Goal: Task Accomplishment & Management: Manage account settings

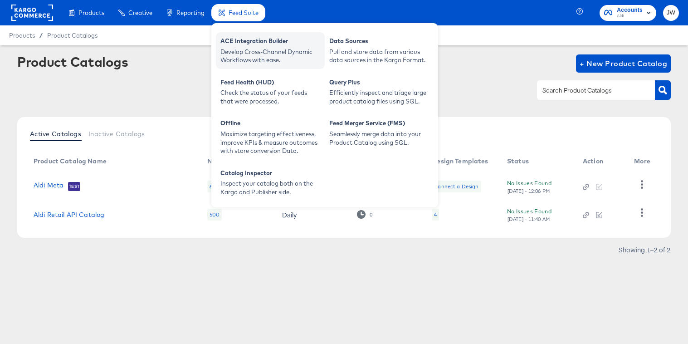
click at [252, 57] on div "Develop Cross-Channel Dynamic Workflows with ease." at bounding box center [271, 56] width 100 height 17
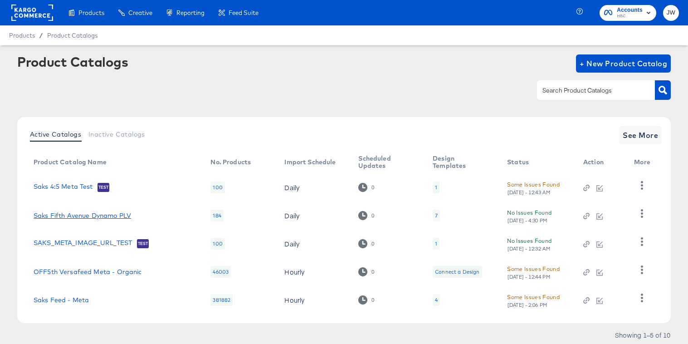
click at [54, 218] on link "Saks Fifth Avenue Dynamo PLV" at bounding box center [83, 215] width 98 height 7
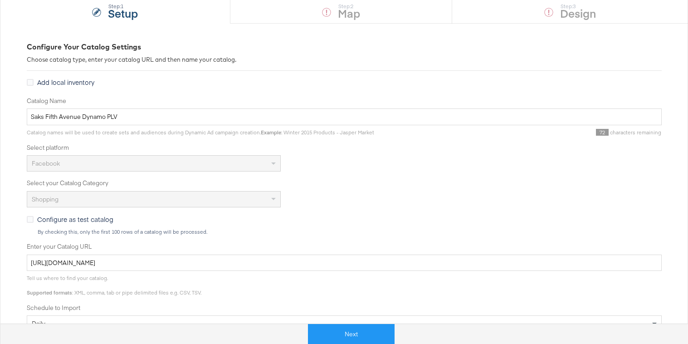
scroll to position [135, 0]
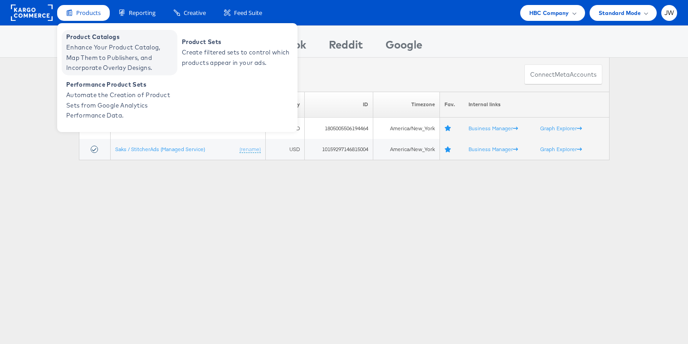
click at [79, 45] on span "Enhance Your Product Catalog, Map Them to Publishers, and Incorporate Overlay D…" at bounding box center [120, 57] width 109 height 31
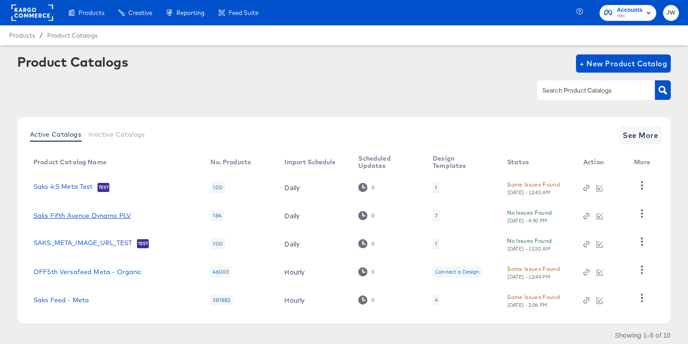
click at [95, 216] on link "Saks Fifth Avenue Dynamo PLV" at bounding box center [83, 215] width 98 height 7
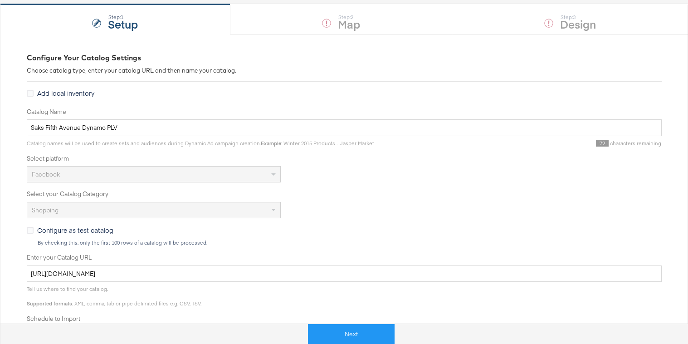
scroll to position [84, 0]
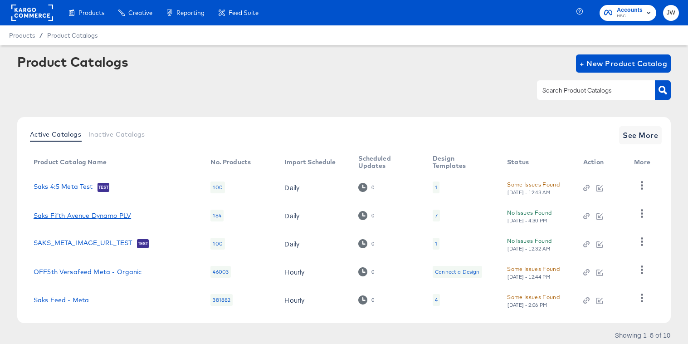
click at [83, 216] on link "Saks Fifth Avenue Dynamo PLV" at bounding box center [83, 215] width 98 height 7
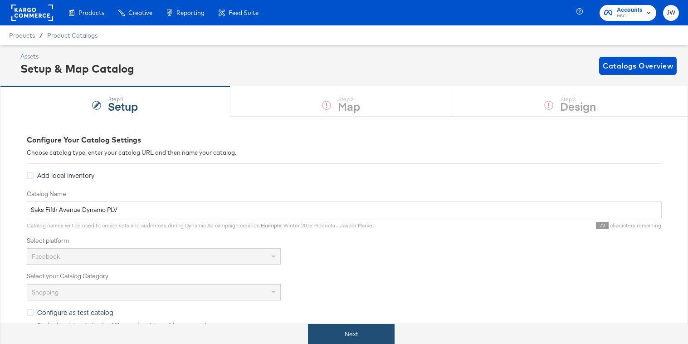
click at [330, 334] on button "Next" at bounding box center [351, 334] width 87 height 20
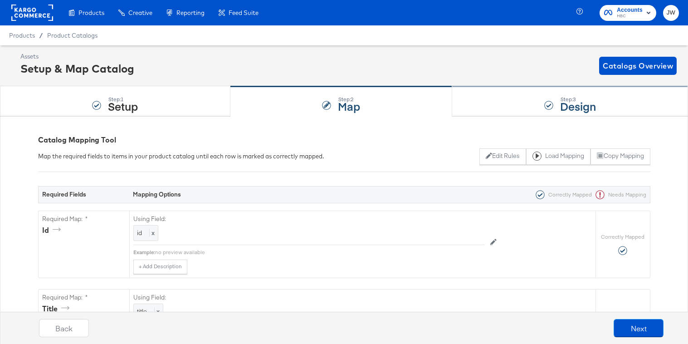
click at [471, 110] on div "Step: 3 Design" at bounding box center [570, 102] width 236 height 30
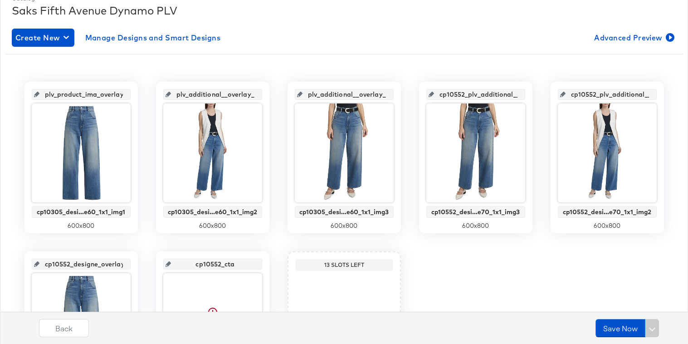
scroll to position [139, 0]
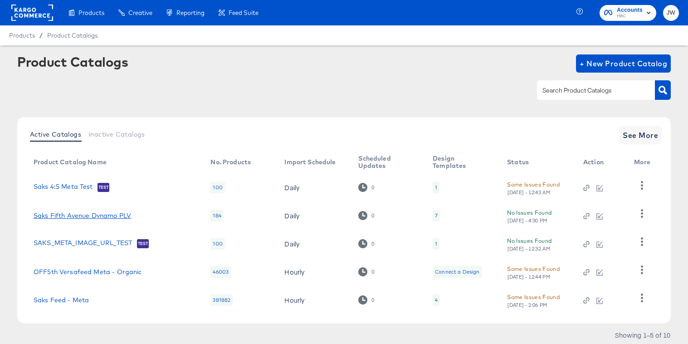
click at [77, 212] on link "Saks Fifth Avenue Dynamo PLV" at bounding box center [83, 215] width 98 height 7
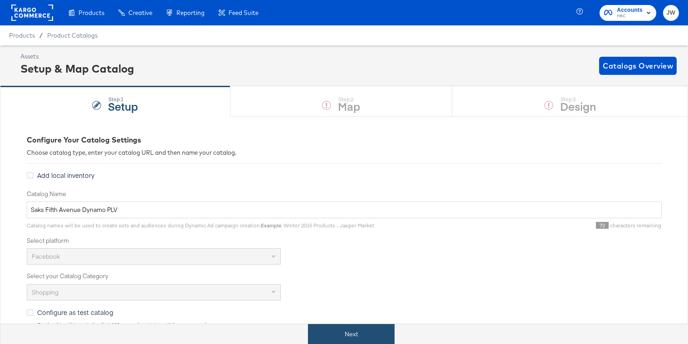
click at [349, 333] on button "Next" at bounding box center [351, 334] width 87 height 20
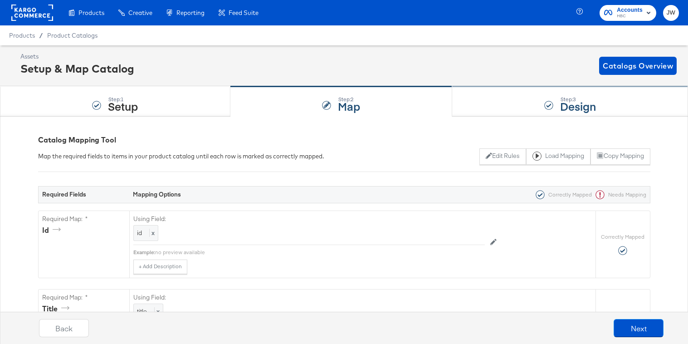
click at [487, 108] on div "Step: 3 Design" at bounding box center [570, 102] width 236 height 30
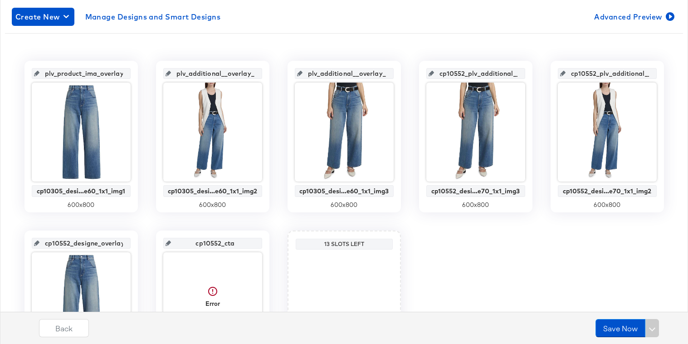
scroll to position [154, 0]
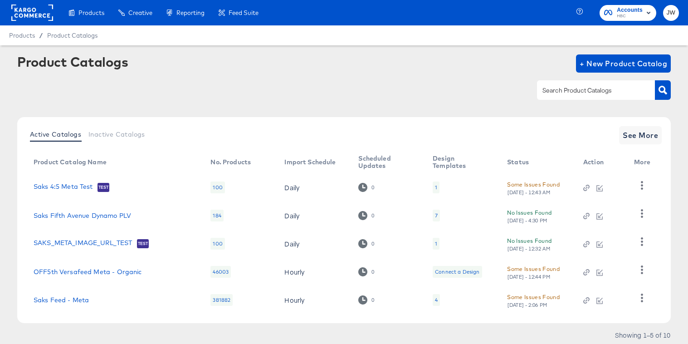
click at [24, 13] on rect at bounding box center [32, 13] width 42 height 16
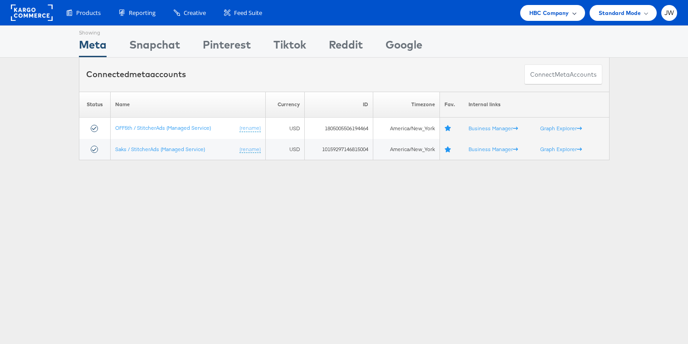
click at [554, 15] on span "HBC Company" at bounding box center [550, 13] width 40 height 10
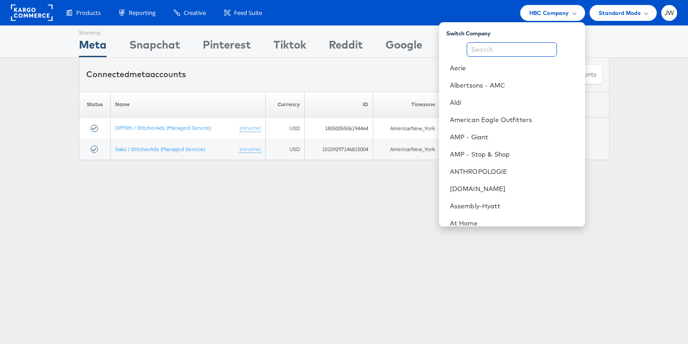
click at [531, 45] on input "text" at bounding box center [512, 49] width 90 height 15
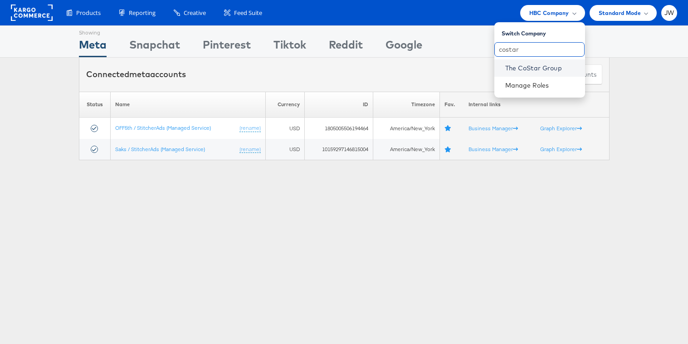
type input "costar"
click at [527, 67] on link "The CoStar Group" at bounding box center [542, 68] width 73 height 9
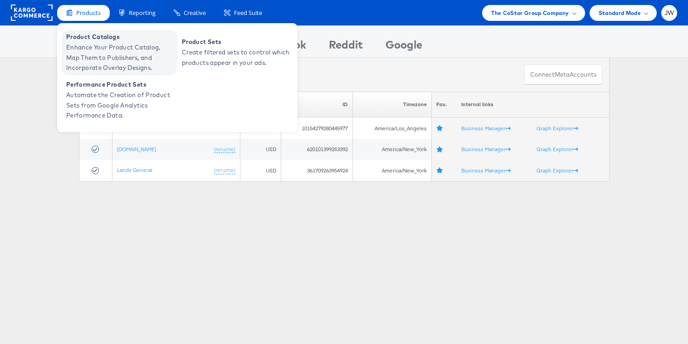
click at [88, 61] on span "Enhance Your Product Catalog, Map Them to Publishers, and Incorporate Overlay D…" at bounding box center [120, 57] width 109 height 31
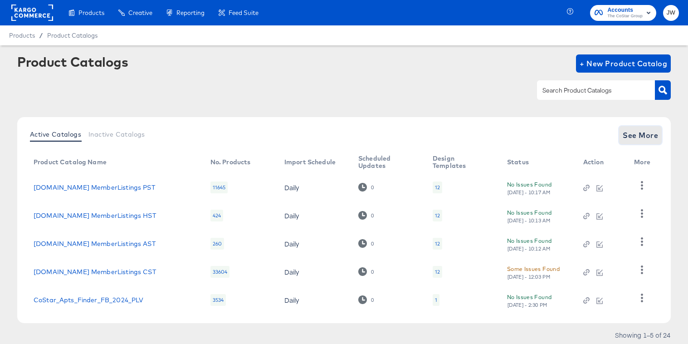
click at [648, 135] on span "See More" at bounding box center [640, 135] width 35 height 13
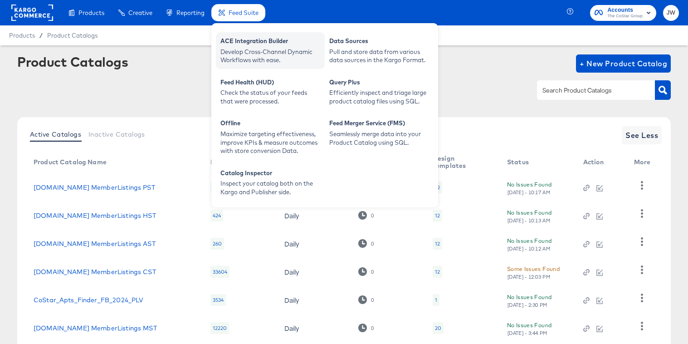
click at [255, 49] on div "Develop Cross-Channel Dynamic Workflows with ease." at bounding box center [271, 56] width 100 height 17
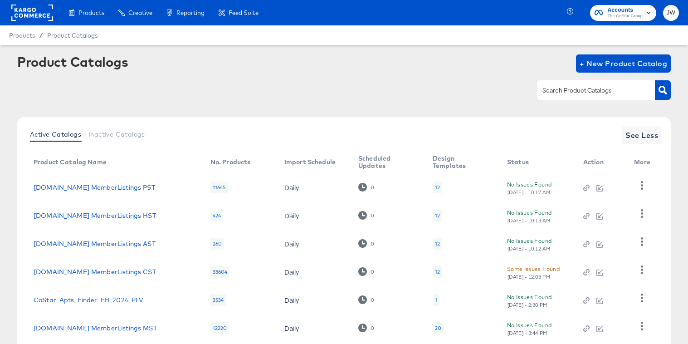
click at [30, 15] on rect at bounding box center [32, 13] width 42 height 16
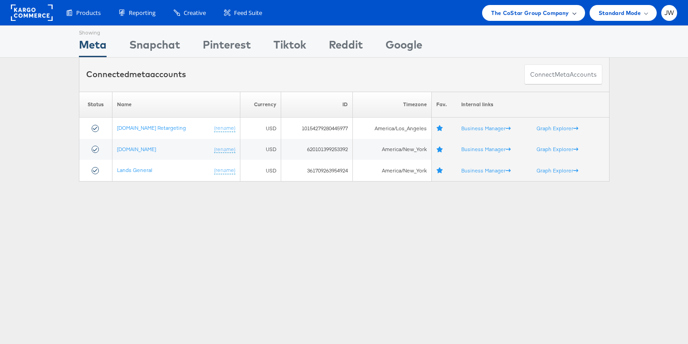
click at [542, 13] on span "The CoStar Group Company" at bounding box center [530, 13] width 78 height 10
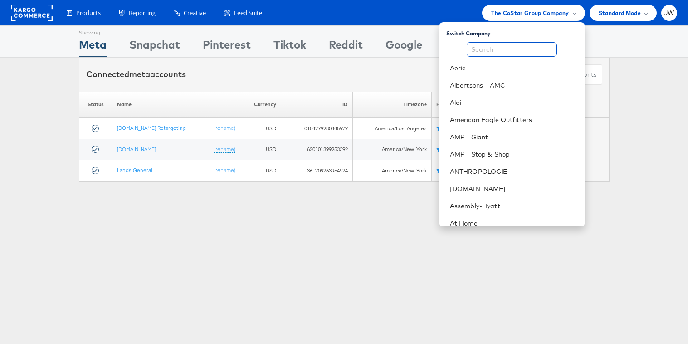
click at [508, 53] on input "text" at bounding box center [512, 49] width 90 height 15
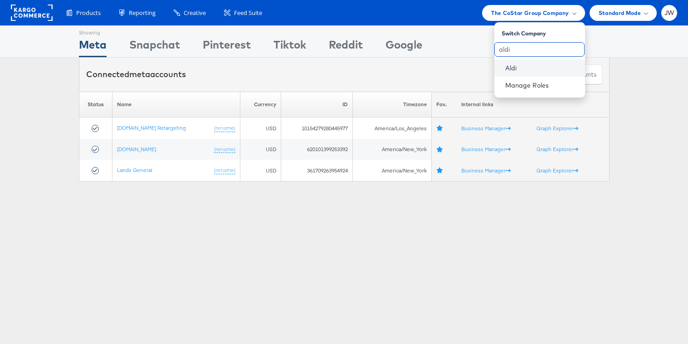
type input "aldi"
click at [530, 72] on link "Aldi" at bounding box center [542, 68] width 73 height 9
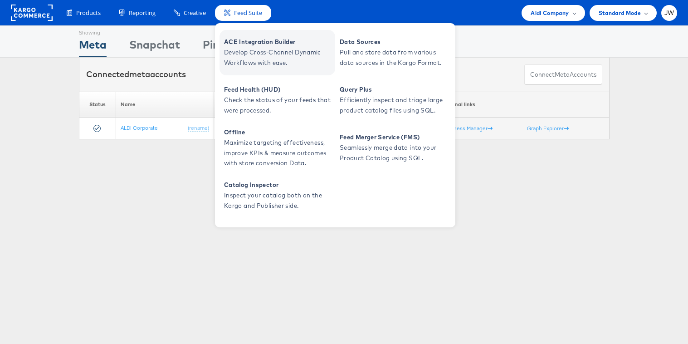
click at [239, 49] on span "Develop Cross-Channel Dynamic Workflows with ease." at bounding box center [278, 57] width 109 height 21
